Goal: Navigation & Orientation: Find specific page/section

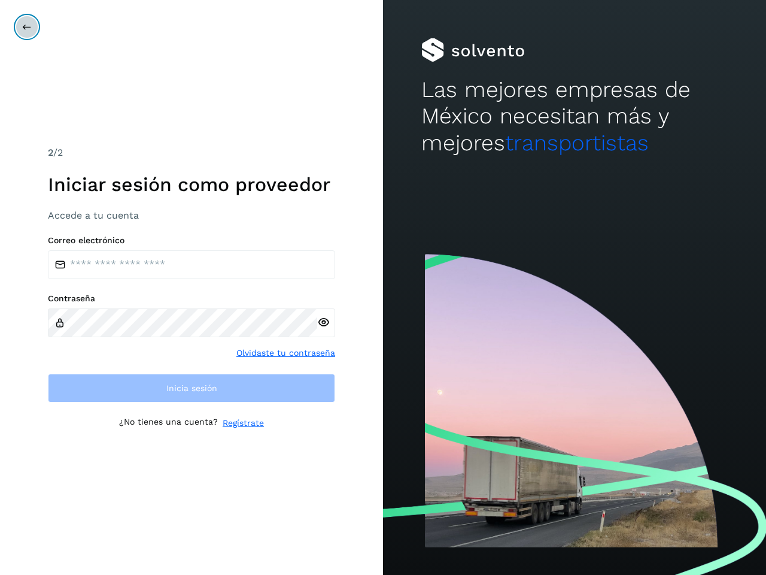
click at [27, 27] on icon at bounding box center [27, 27] width 10 height 10
click at [323, 322] on icon at bounding box center [323, 322] width 13 height 13
click at [286, 353] on link "Olvidaste tu contraseña" at bounding box center [286, 353] width 99 height 13
click at [243, 423] on link "Regístrate" at bounding box center [243, 423] width 41 height 13
